Goal: Information Seeking & Learning: Learn about a topic

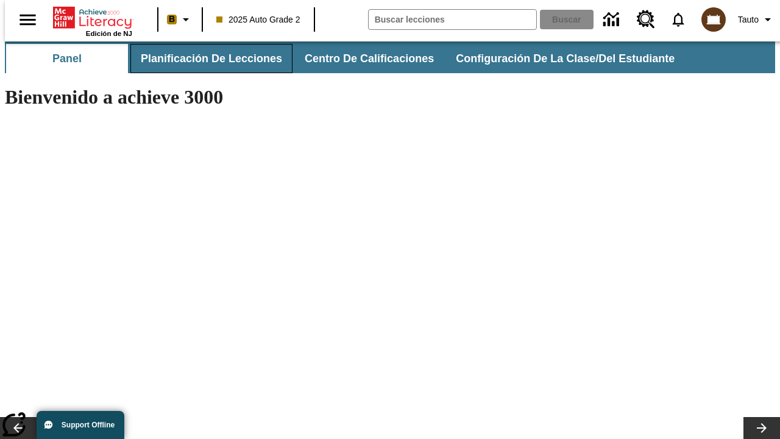
click at [204, 59] on span "Planificación de lecciones" at bounding box center [211, 59] width 141 height 14
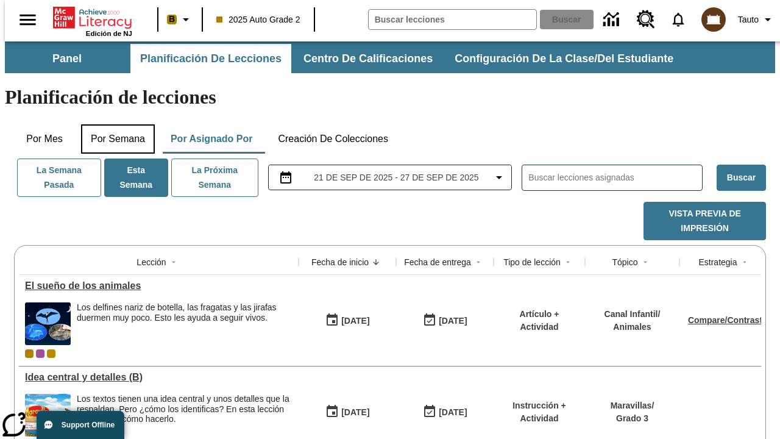
click at [114, 124] on button "Por semana" at bounding box center [118, 138] width 74 height 29
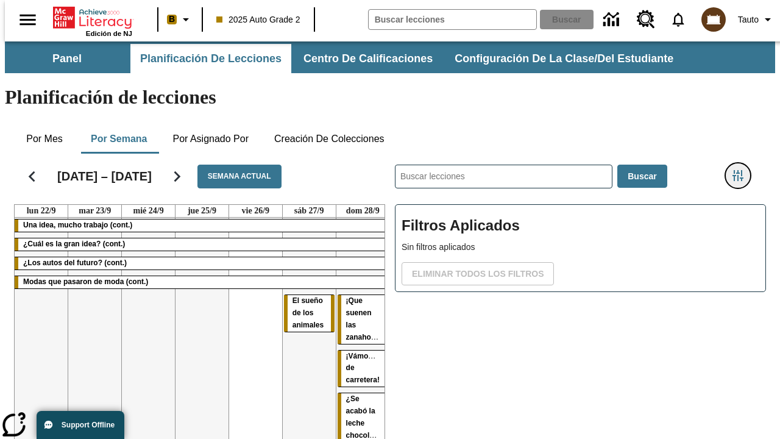
click at [743, 170] on icon "Menú lateral de filtros" at bounding box center [738, 175] width 11 height 11
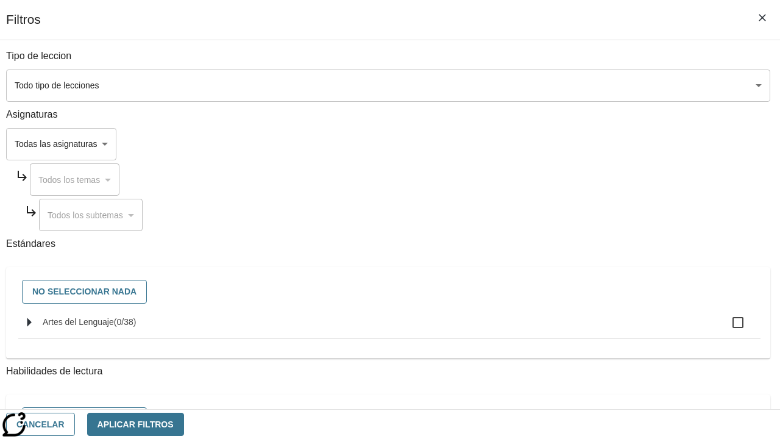
click at [538, 85] on body "[MEDICAL_DATA] al contenido principal Edición de NJ B 2025 Auto Grade 2 Buscar …" at bounding box center [390, 301] width 771 height 521
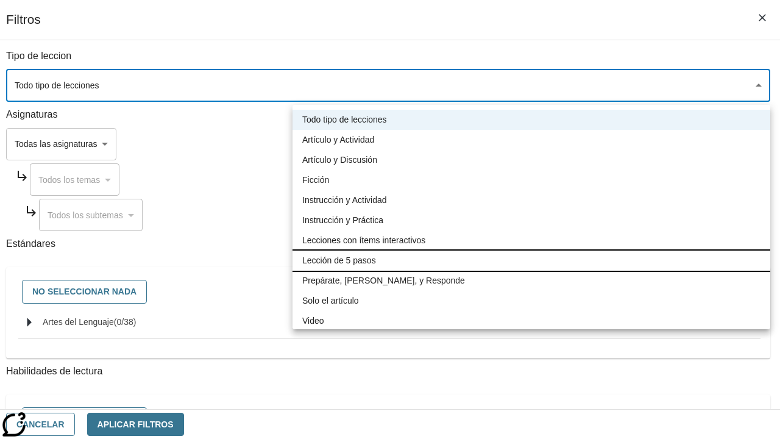
click at [532, 260] on li "Lección de 5 pasos" at bounding box center [532, 261] width 478 height 20
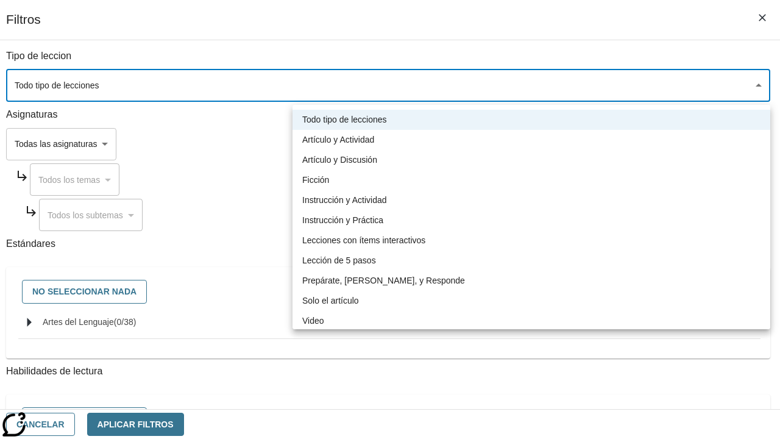
type input "1"
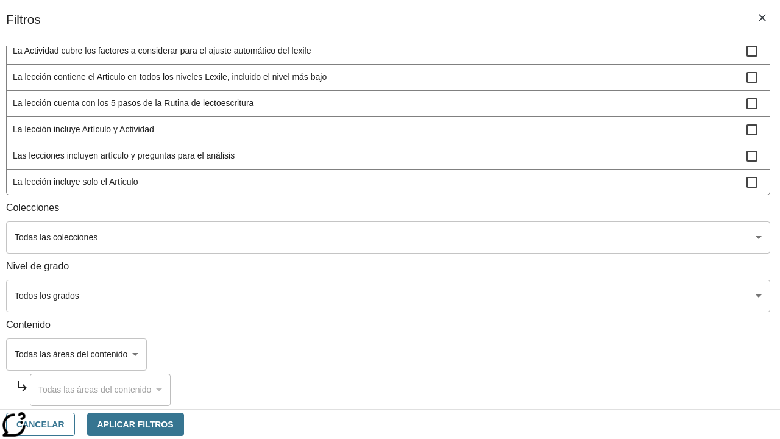
scroll to position [571, 1]
click at [537, 296] on body "[MEDICAL_DATA] al contenido principal Edición de NJ B 2025 Auto Grade 2 Buscar …" at bounding box center [390, 301] width 771 height 521
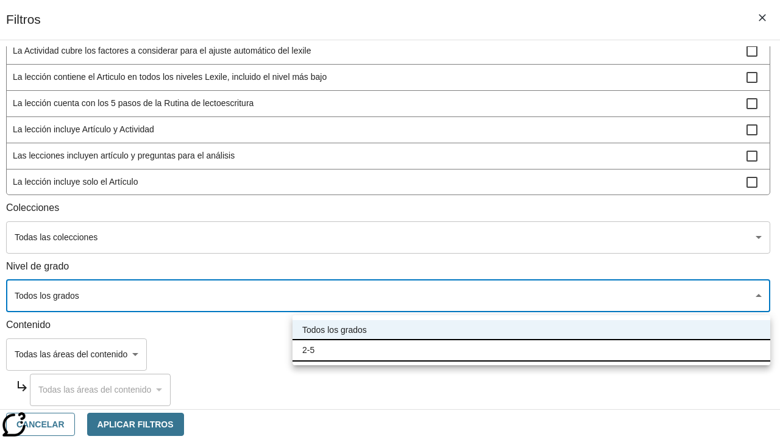
click at [532, 350] on li "2-5" at bounding box center [532, 350] width 478 height 20
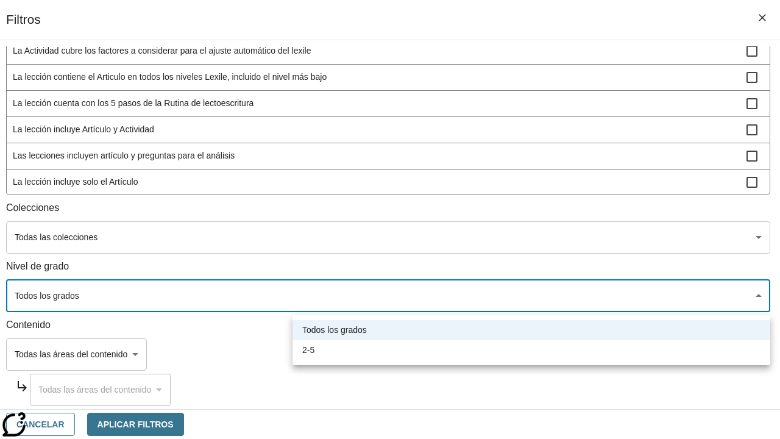
type input "1"
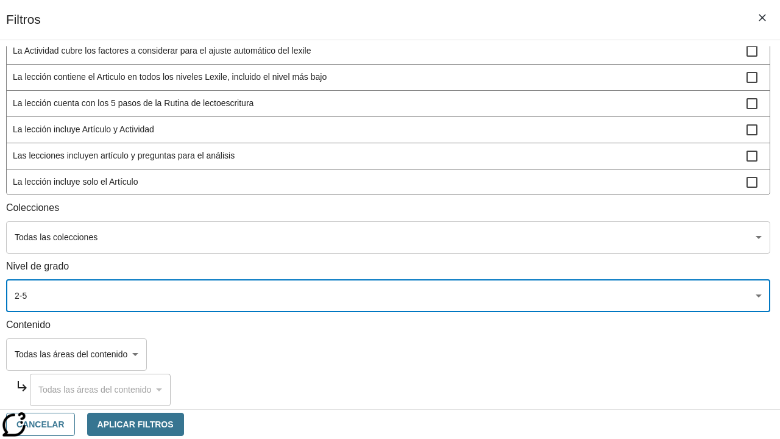
scroll to position [460, 1]
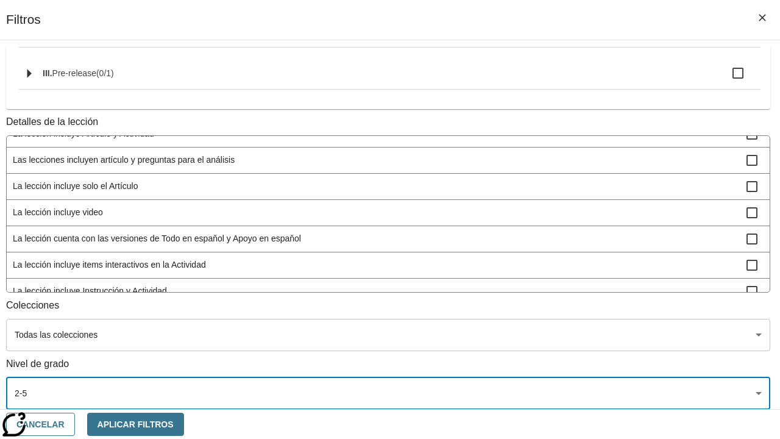
click at [535, 206] on span "La lección incluye video" at bounding box center [380, 212] width 734 height 13
checkbox input "true"
click at [184, 424] on button "Aplicar Filtros" at bounding box center [135, 425] width 97 height 24
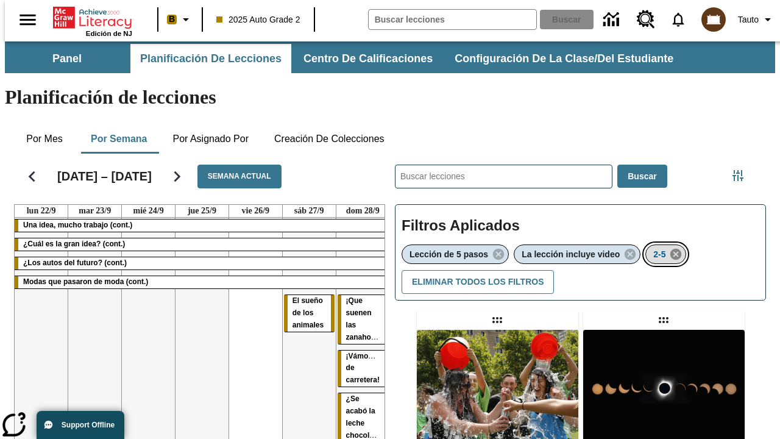
click at [678, 248] on icon "Eliminar 2-5 el ítem seleccionado del filtro" at bounding box center [675, 254] width 13 height 13
click at [743, 170] on icon "Menú lateral de filtros" at bounding box center [738, 175] width 11 height 11
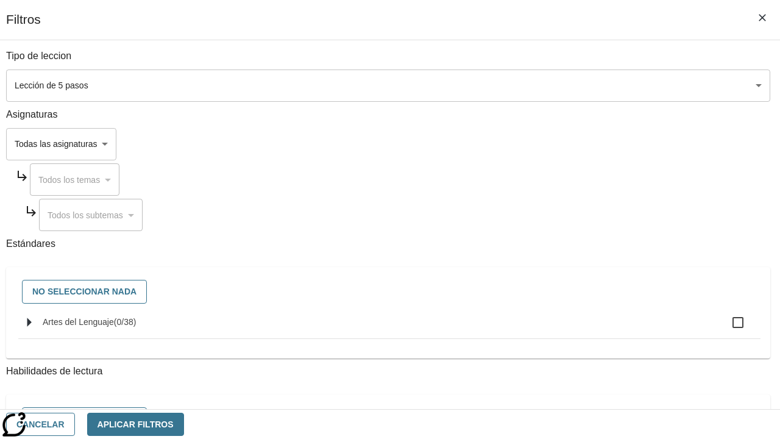
click at [114, 327] on span "Artes del Lenguaje" at bounding box center [78, 322] width 71 height 10
click at [726, 329] on input "Artes del Lenguaje ( 0 / 38 )" at bounding box center [739, 323] width 26 height 26
checkbox input "true"
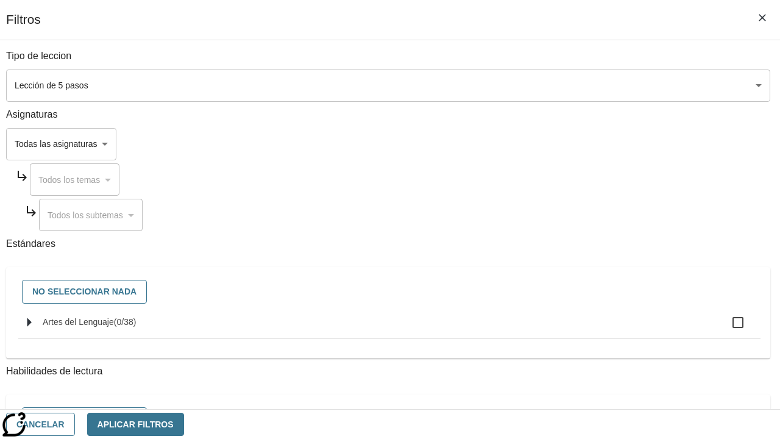
checkbox input "true"
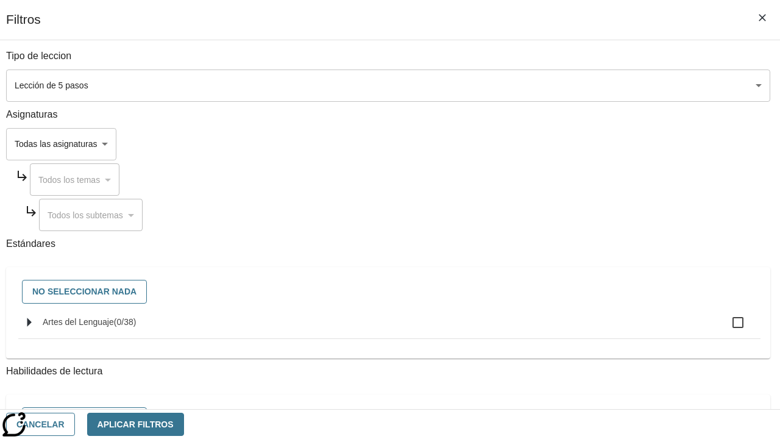
checkbox input "true"
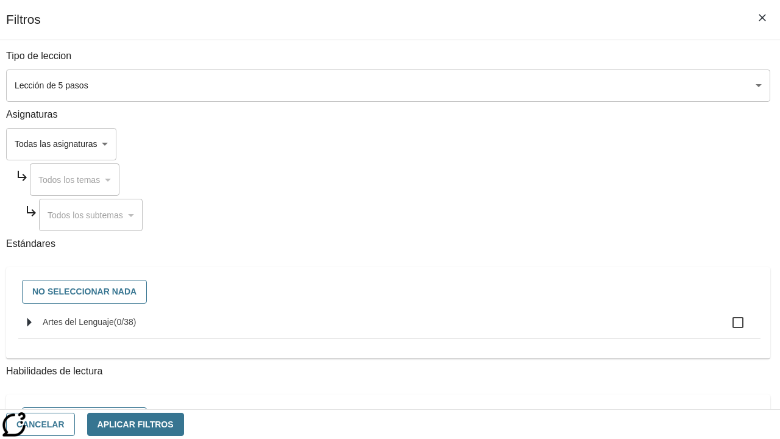
checkbox input "true"
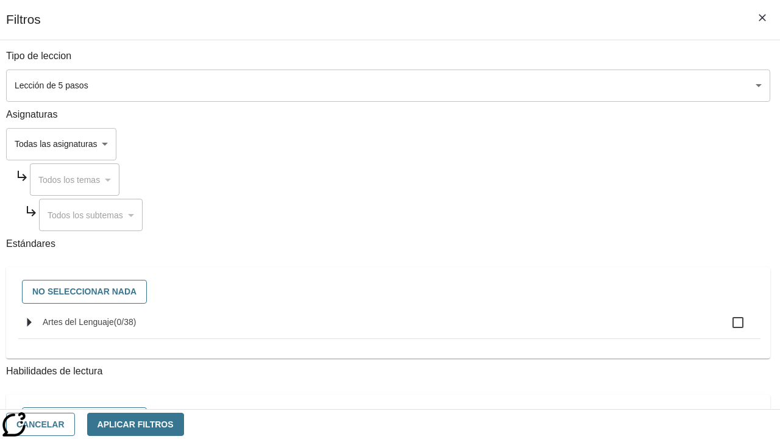
checkbox input "true"
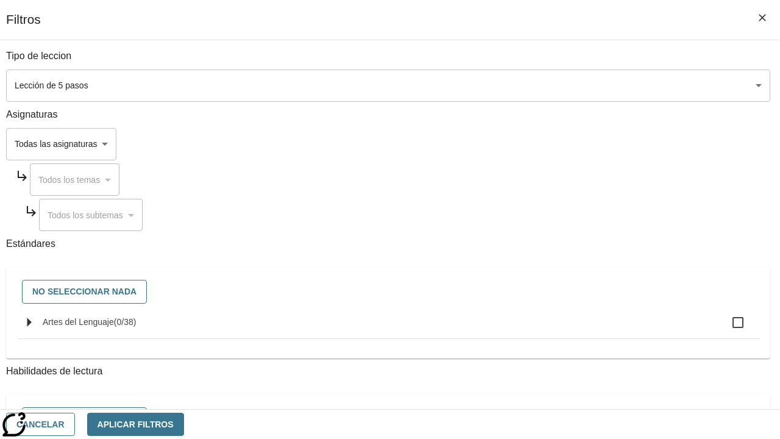
checkbox input "true"
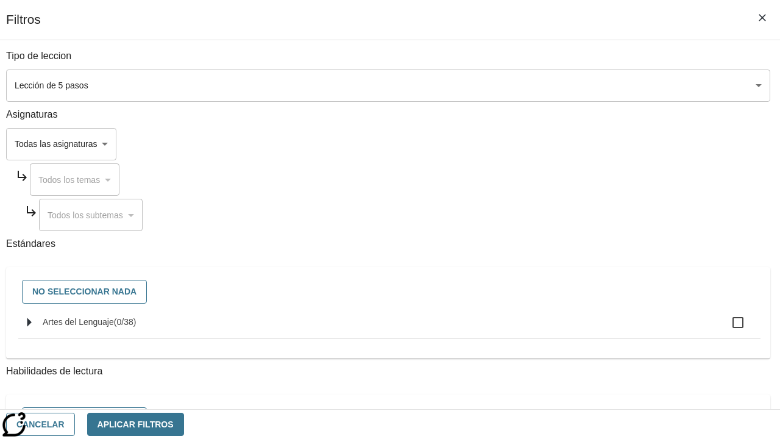
checkbox input "true"
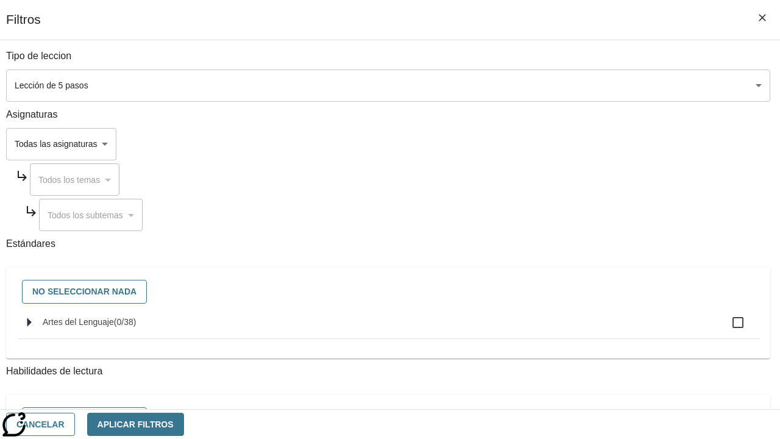
checkbox input "true"
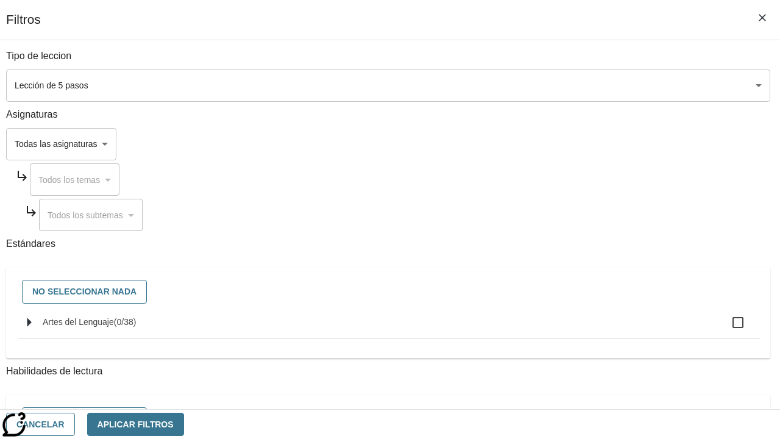
checkbox input "true"
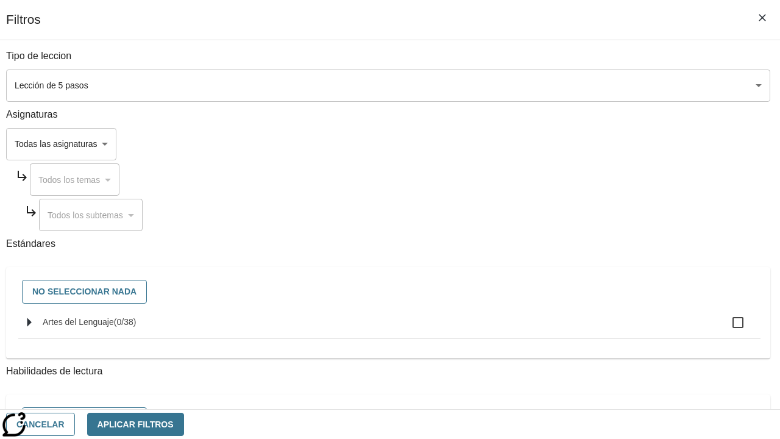
checkbox input "true"
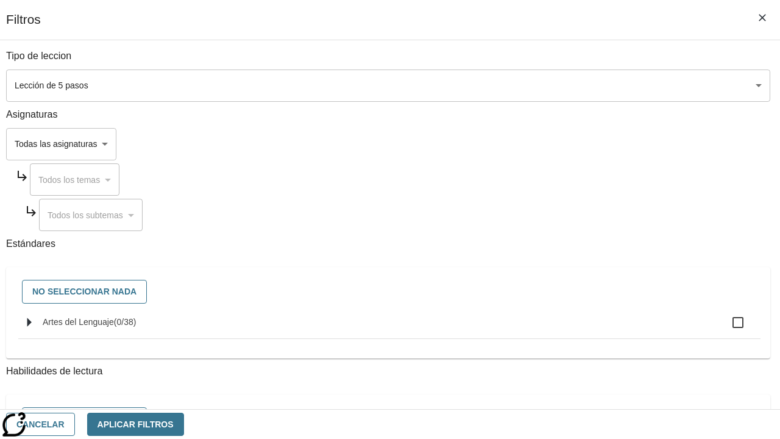
checkbox input "true"
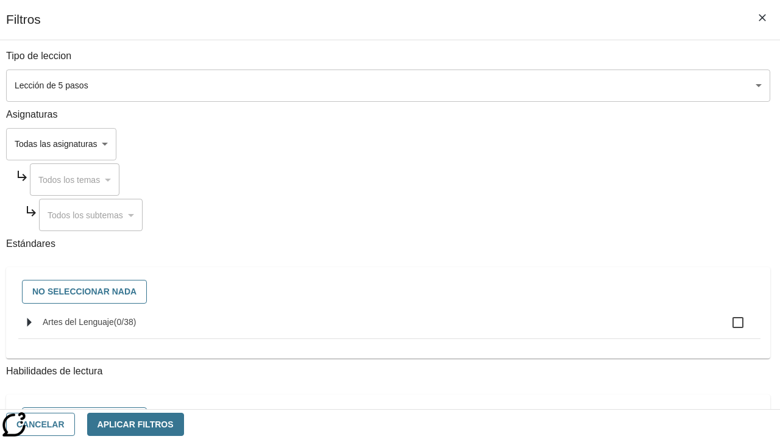
checkbox input "true"
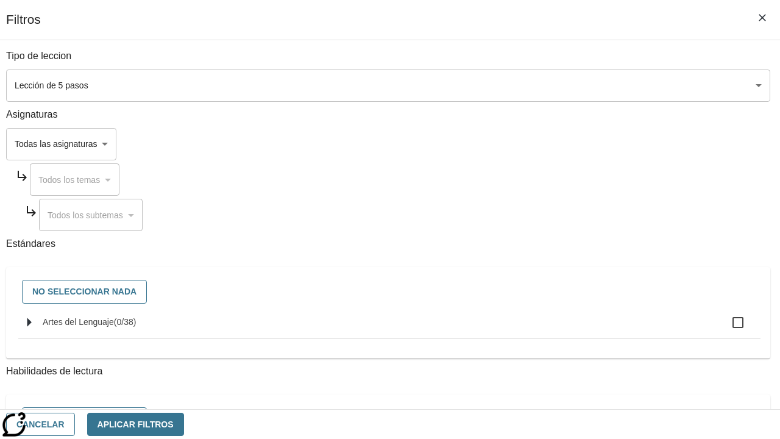
checkbox input "true"
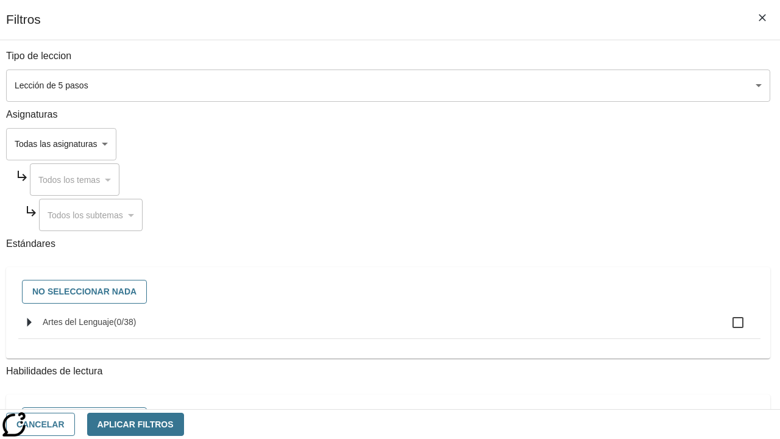
checkbox input "true"
click at [184, 424] on button "Aplicar Filtros" at bounding box center [135, 425] width 97 height 24
